Goal: Find specific page/section: Find specific page/section

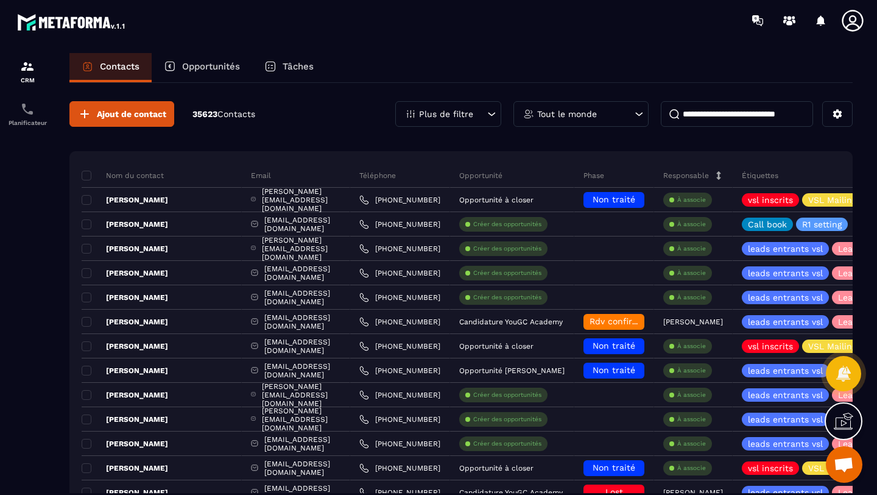
click at [201, 69] on p "Opportunités" at bounding box center [211, 66] width 58 height 11
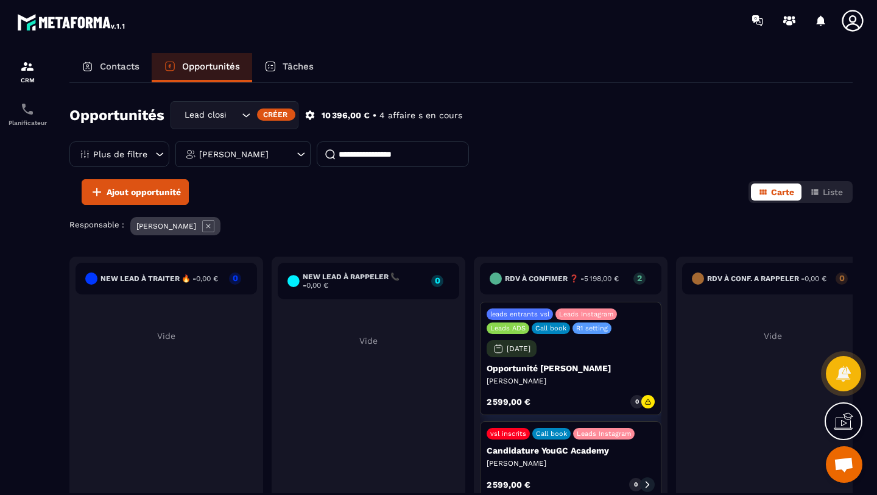
click at [101, 66] on p "Contacts" at bounding box center [120, 66] width 40 height 11
